Goal: Check status: Check status

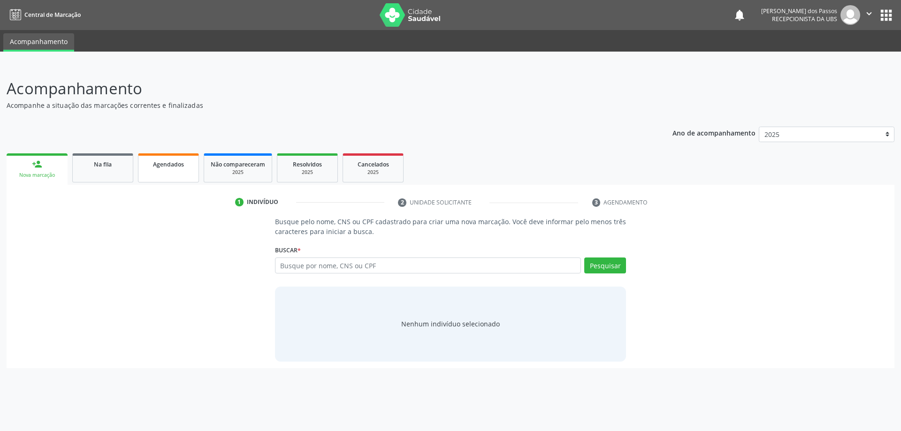
click at [166, 165] on span "Agendados" at bounding box center [168, 165] width 31 height 8
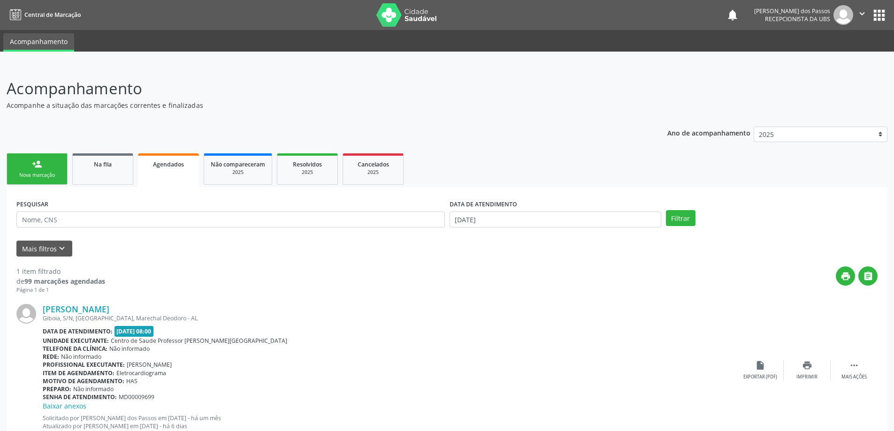
scroll to position [32, 0]
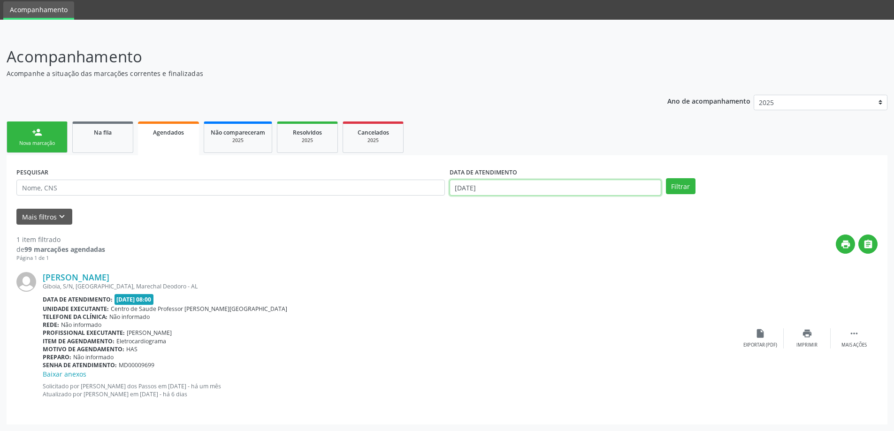
click at [495, 191] on input "[DATE]" at bounding box center [556, 188] width 212 height 16
click at [500, 254] on span "7" at bounding box center [501, 254] width 18 height 18
type input "[DATE]"
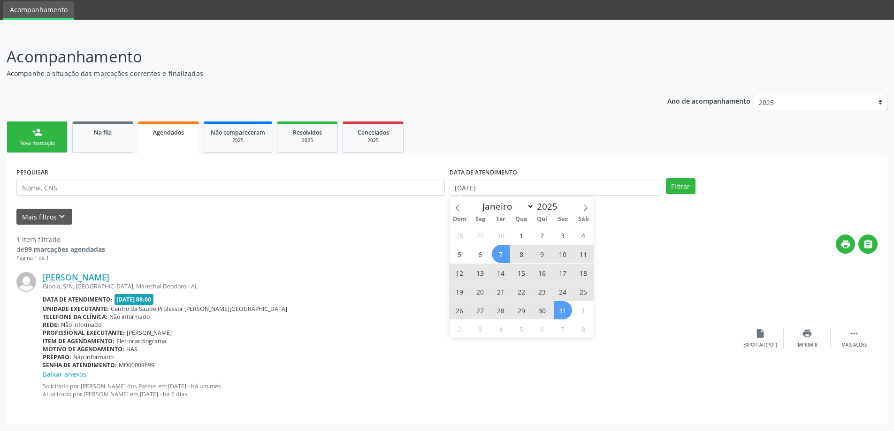
click at [565, 313] on span "31" at bounding box center [563, 310] width 18 height 18
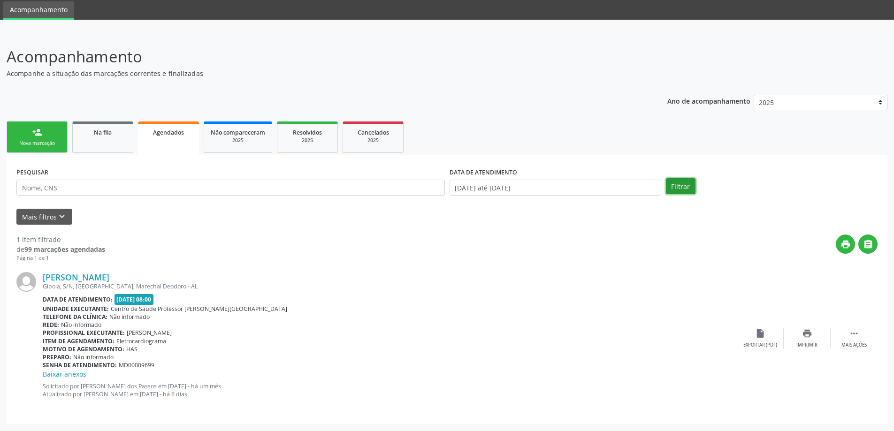
click at [686, 187] on button "Filtrar" at bounding box center [681, 186] width 30 height 16
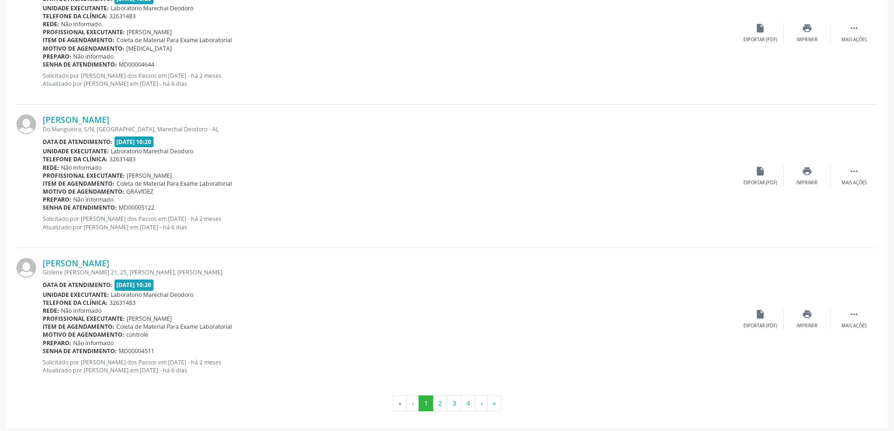
scroll to position [2096, 0]
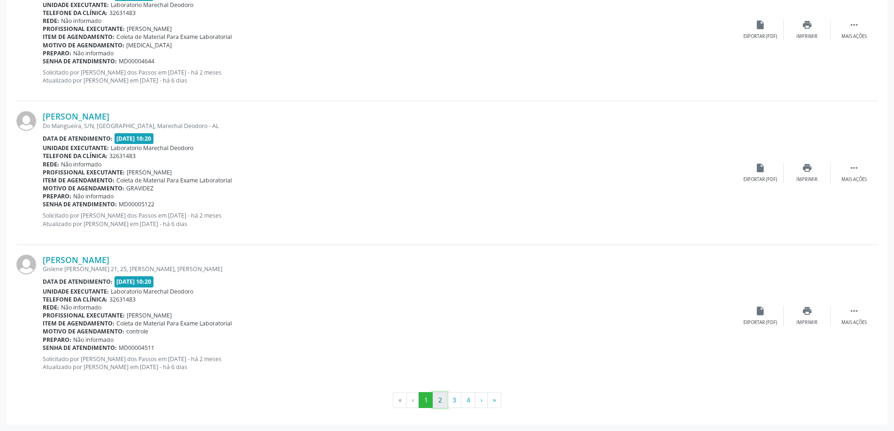
click at [441, 400] on button "2" at bounding box center [440, 400] width 15 height 16
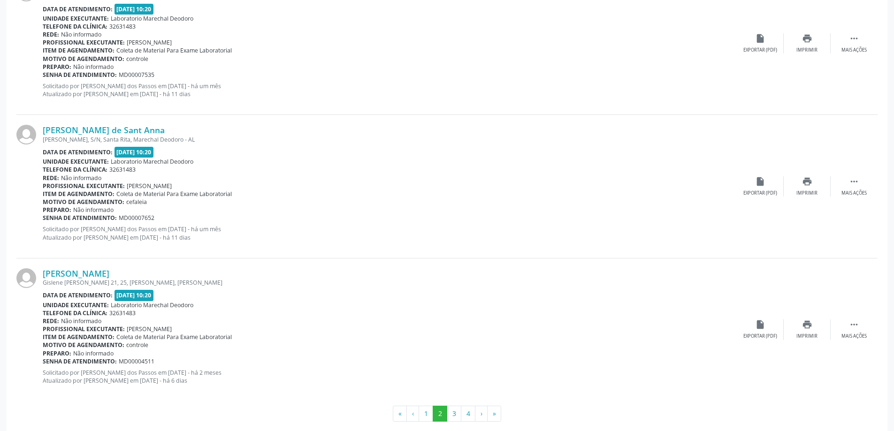
scroll to position [2057, 0]
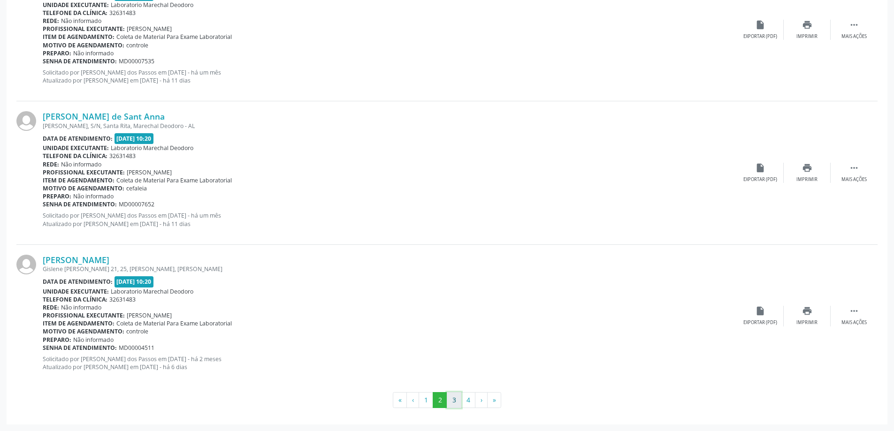
click at [454, 400] on button "3" at bounding box center [454, 400] width 15 height 16
click at [470, 402] on button "4" at bounding box center [468, 400] width 15 height 16
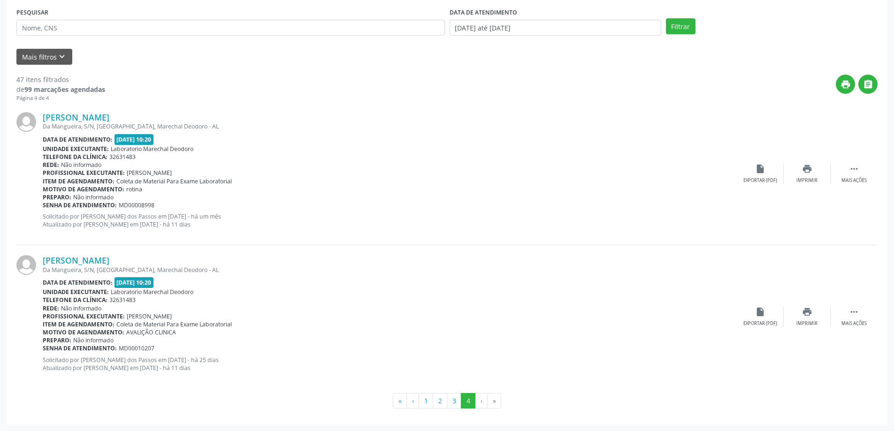
scroll to position [192, 0]
